Goal: Task Accomplishment & Management: Use online tool/utility

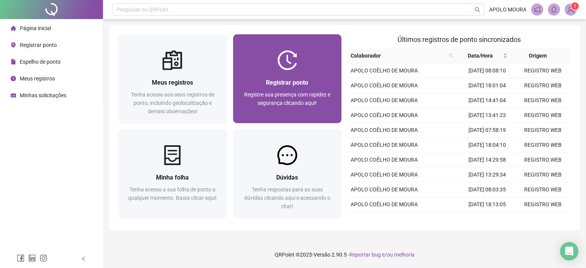
click at [269, 55] on div at bounding box center [287, 60] width 109 height 20
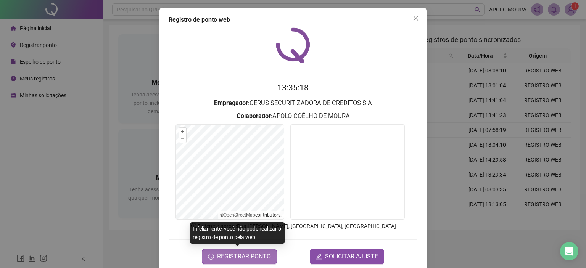
click at [227, 254] on span "REGISTRAR PONTO" at bounding box center [244, 256] width 54 height 9
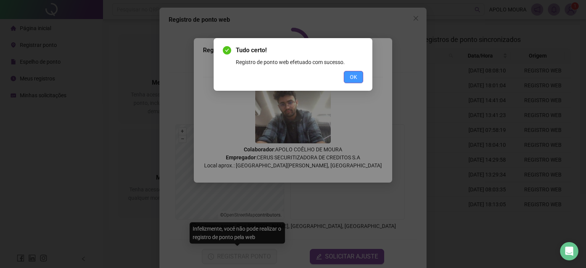
click at [356, 79] on span "OK" at bounding box center [353, 77] width 7 height 8
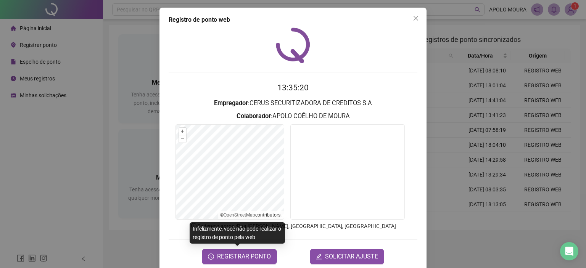
click at [133, 152] on div "Registro de ponto web 13:35:20 Empregador : CERUS SECURITIZADORA DE CREDITOS S.…" at bounding box center [293, 134] width 586 height 268
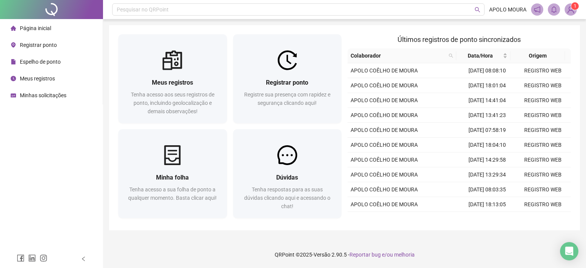
click at [94, 157] on div "Página inicial Registrar ponto Espelho de ponto Meus registros Minhas solicitaç…" at bounding box center [51, 125] width 103 height 250
